Goal: Navigation & Orientation: Find specific page/section

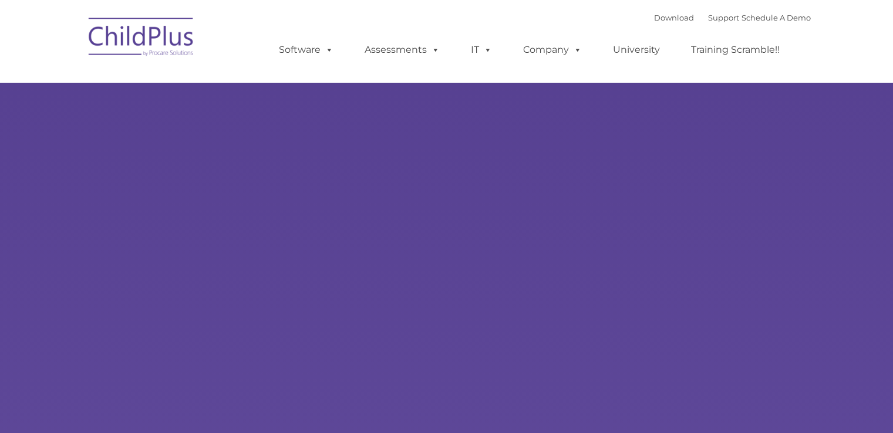
type input ""
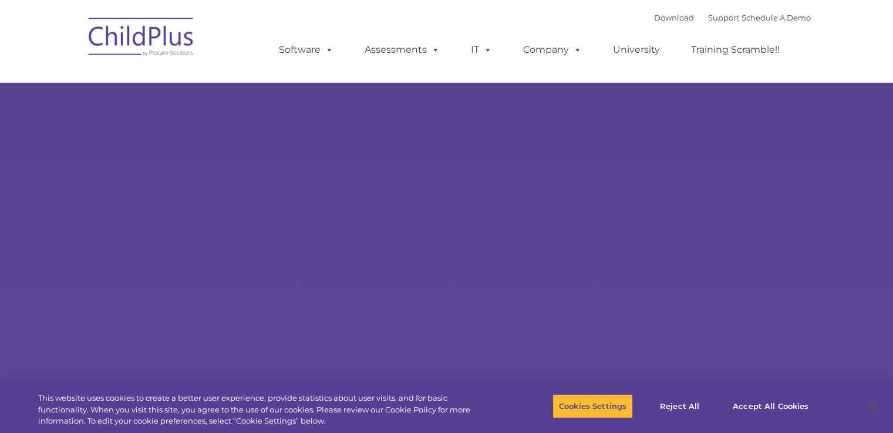
select select "MEDIUM"
click at [218, 109] on rs-slides "Learn More Request a Demo The Future of ChildPlus is Here! Boost your productiv…" at bounding box center [446, 229] width 893 height 458
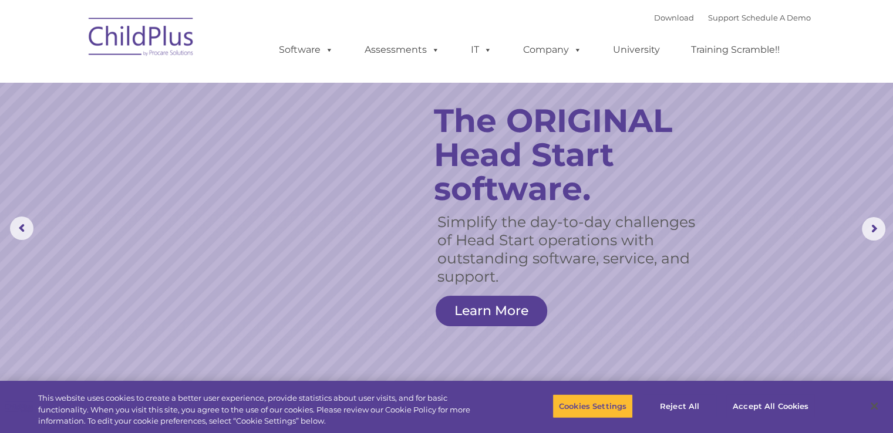
click at [180, 45] on img at bounding box center [141, 38] width 117 height 59
click at [512, 148] on rs-layer "The ORIGINAL Head Start software." at bounding box center [573, 155] width 279 height 102
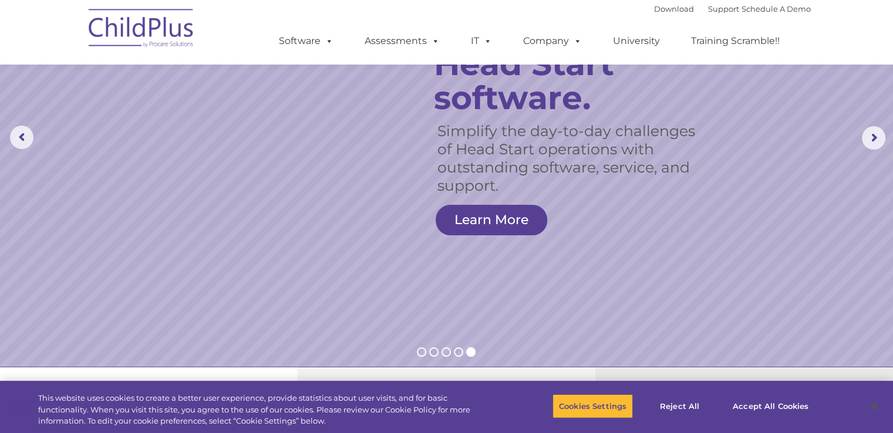
scroll to position [89, 0]
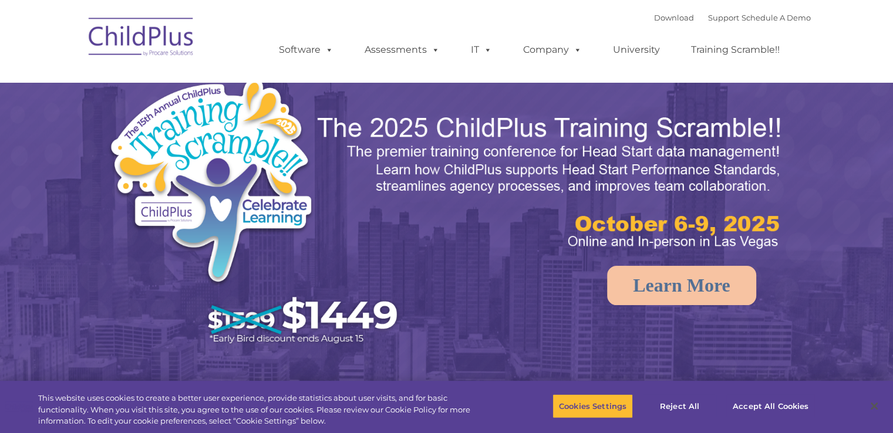
select select "MEDIUM"
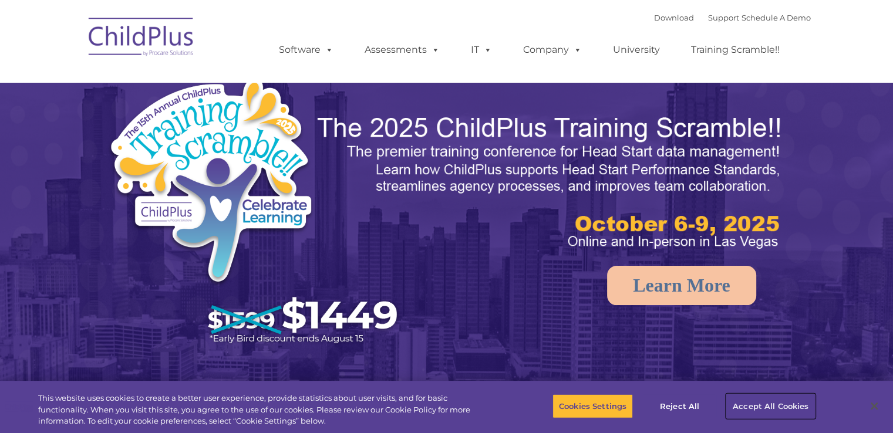
click at [776, 412] on button "Accept All Cookies" at bounding box center [770, 406] width 89 height 25
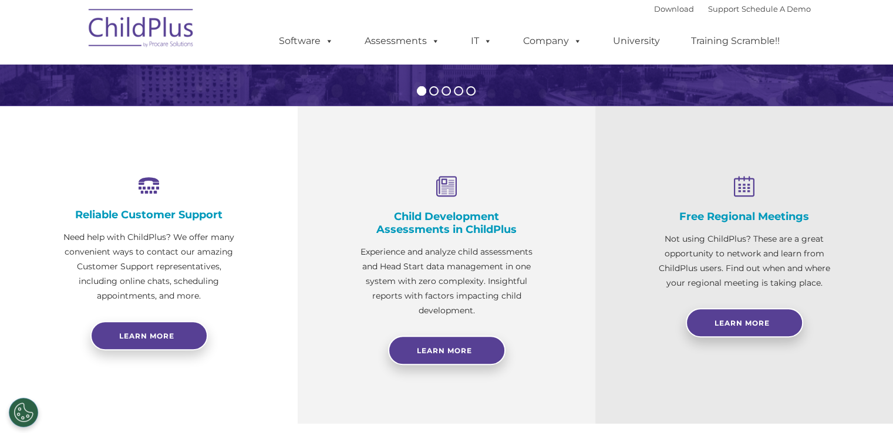
scroll to position [359, 0]
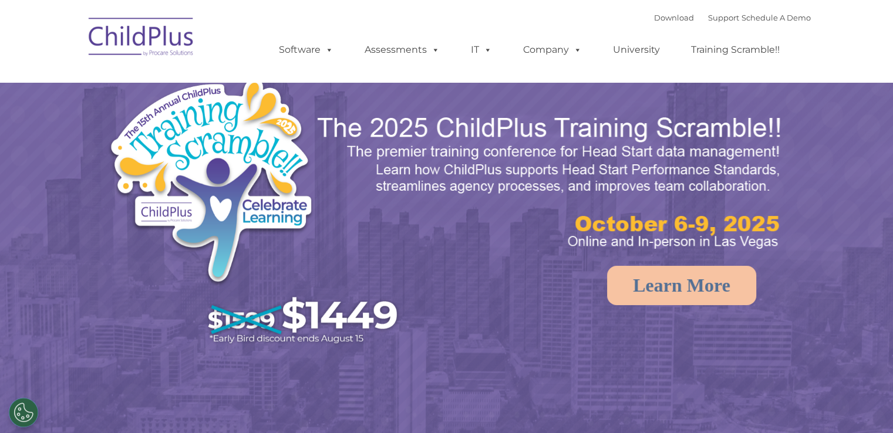
select select "MEDIUM"
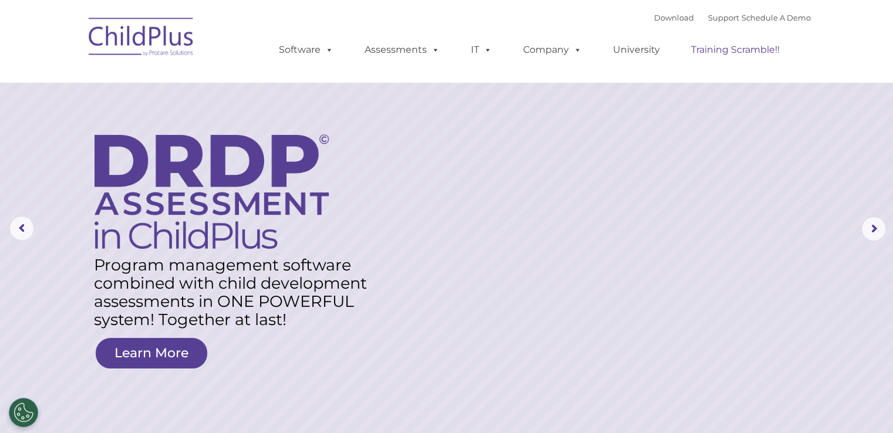
click at [714, 52] on link "Training Scramble!!" at bounding box center [735, 49] width 112 height 23
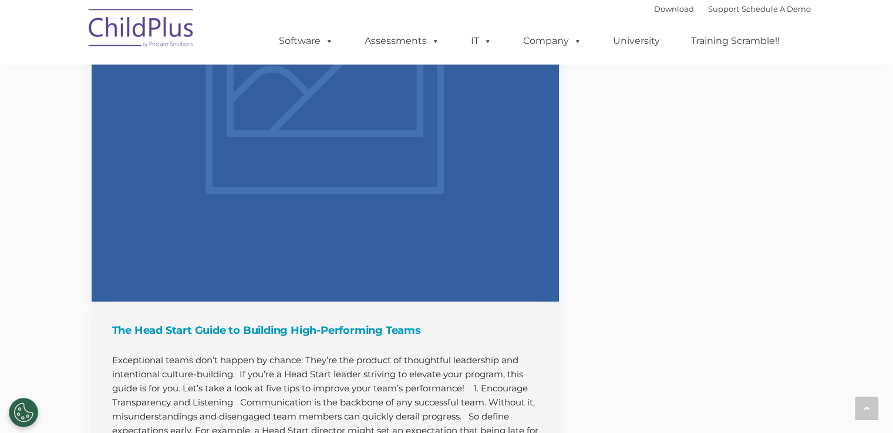
scroll to position [1465, 0]
